Goal: Transaction & Acquisition: Book appointment/travel/reservation

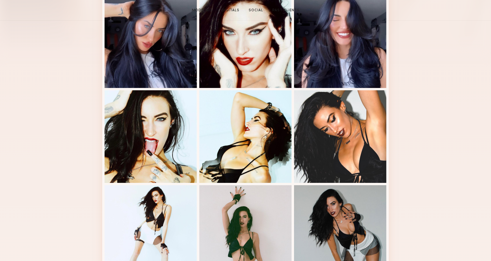
scroll to position [207, 0]
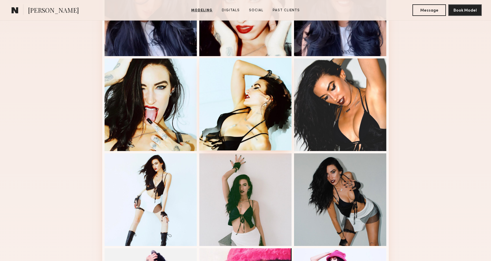
click at [223, 126] on div at bounding box center [245, 104] width 92 height 92
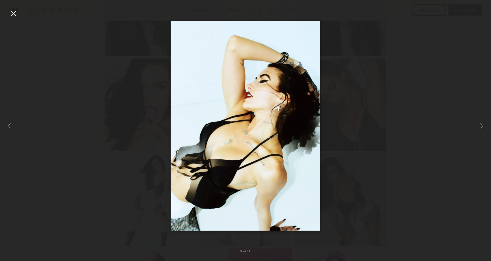
click at [131, 140] on div at bounding box center [245, 125] width 491 height 233
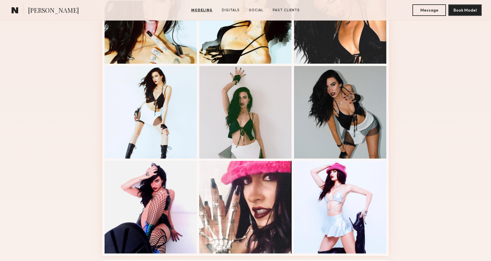
scroll to position [310, 0]
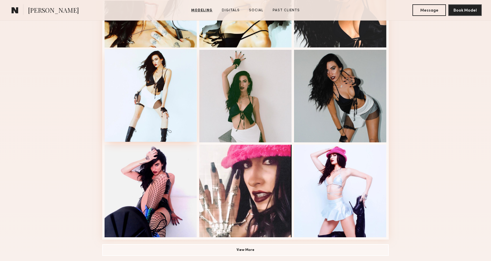
click at [146, 118] on div at bounding box center [151, 95] width 92 height 92
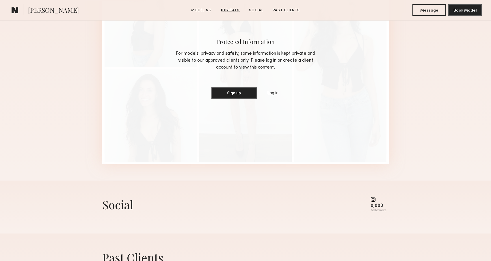
scroll to position [504, 0]
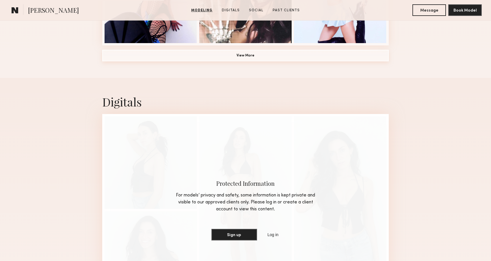
click at [233, 54] on button "View More" at bounding box center [245, 56] width 287 height 12
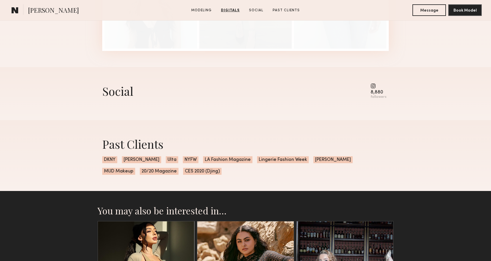
scroll to position [1121, 0]
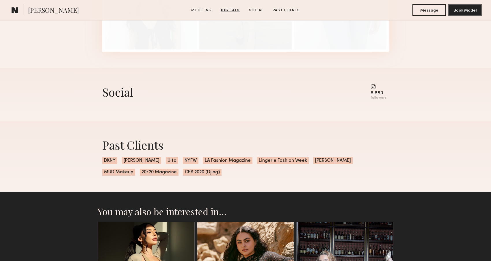
click at [375, 86] on common-icon at bounding box center [379, 86] width 16 height 5
click at [376, 95] on div "8,880 followers" at bounding box center [379, 92] width 16 height 16
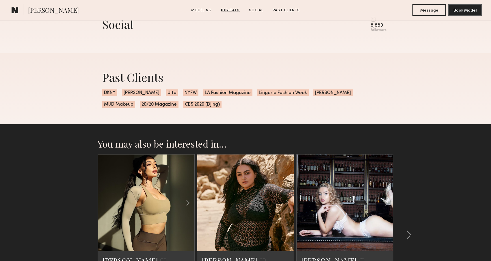
scroll to position [1216, 0]
